Goal: Task Accomplishment & Management: Complete application form

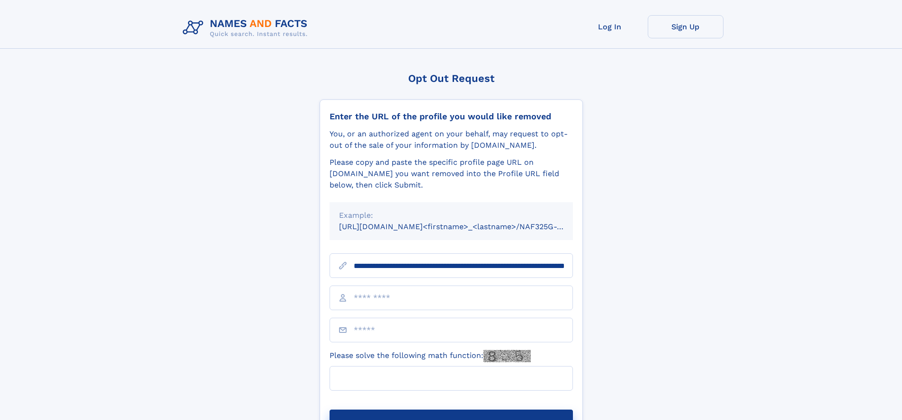
scroll to position [0, 100]
type input "**********"
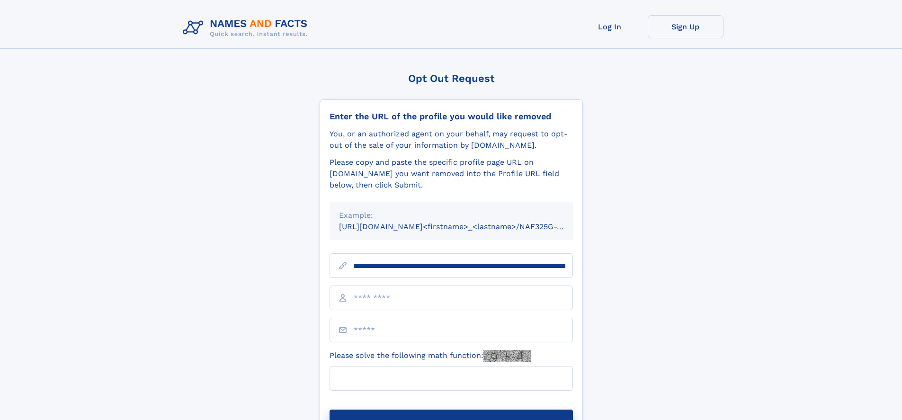
scroll to position [0, 100]
type input "**********"
